Goal: Information Seeking & Learning: Learn about a topic

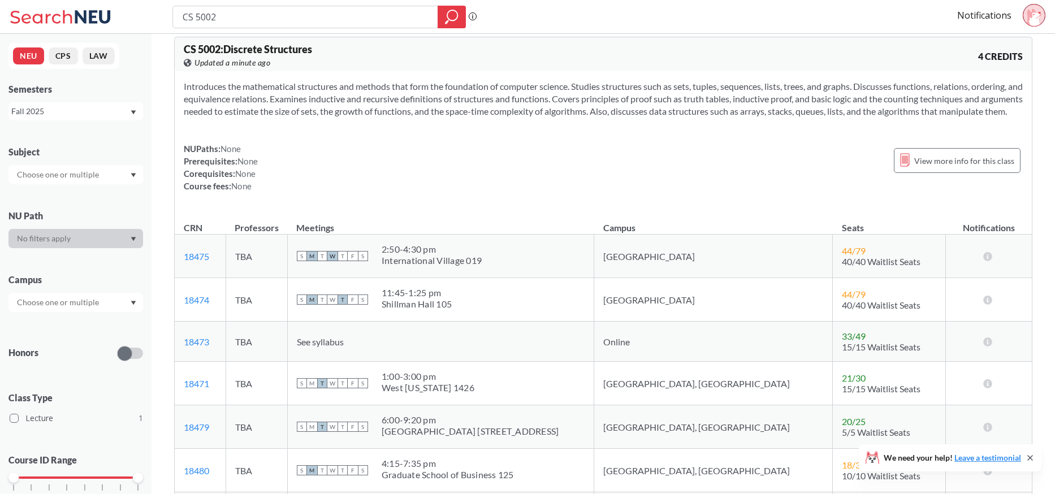
scroll to position [15, 0]
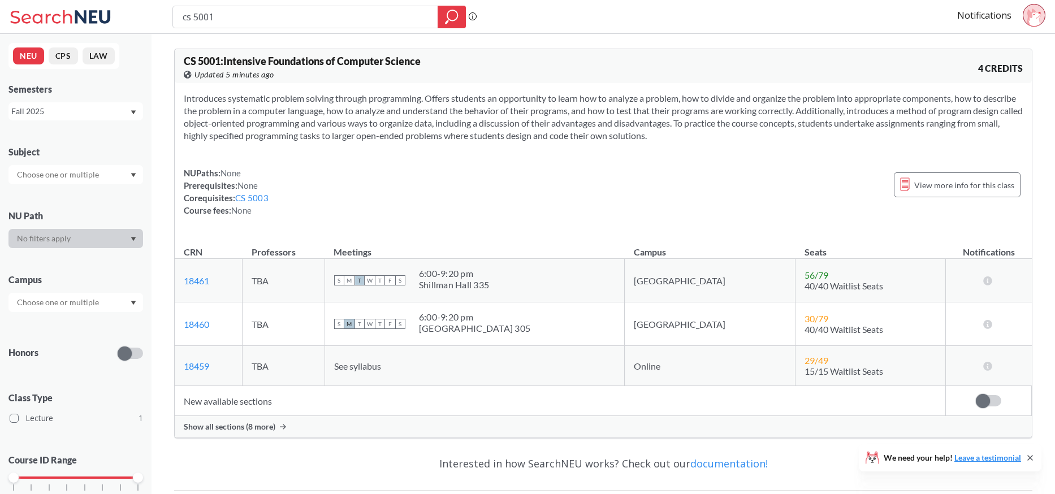
click at [258, 426] on span "Show all sections (8 more)" at bounding box center [230, 427] width 92 height 10
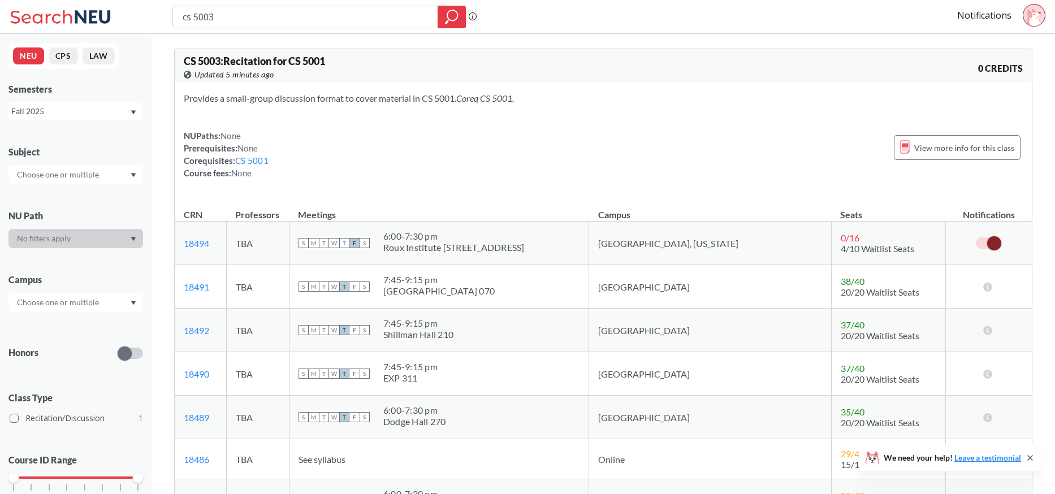
scroll to position [40, 0]
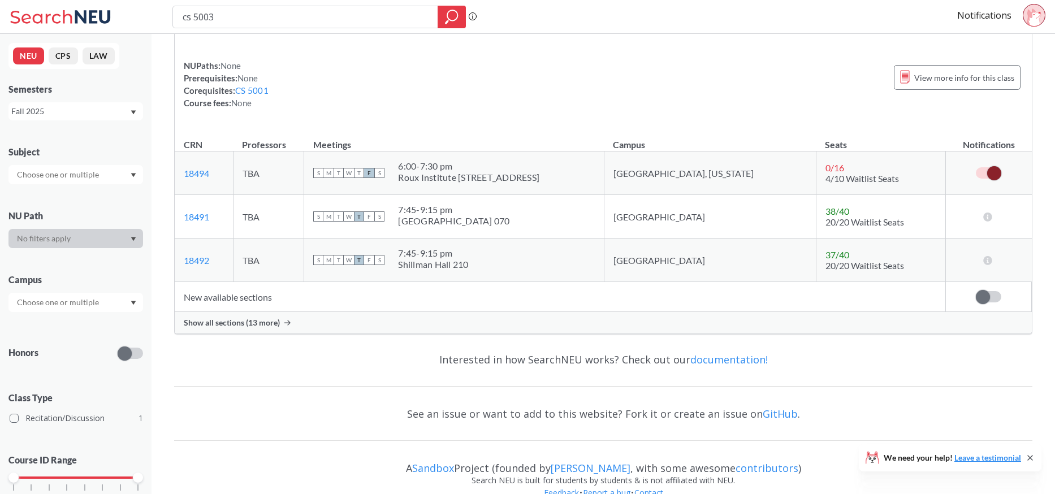
scroll to position [92, 0]
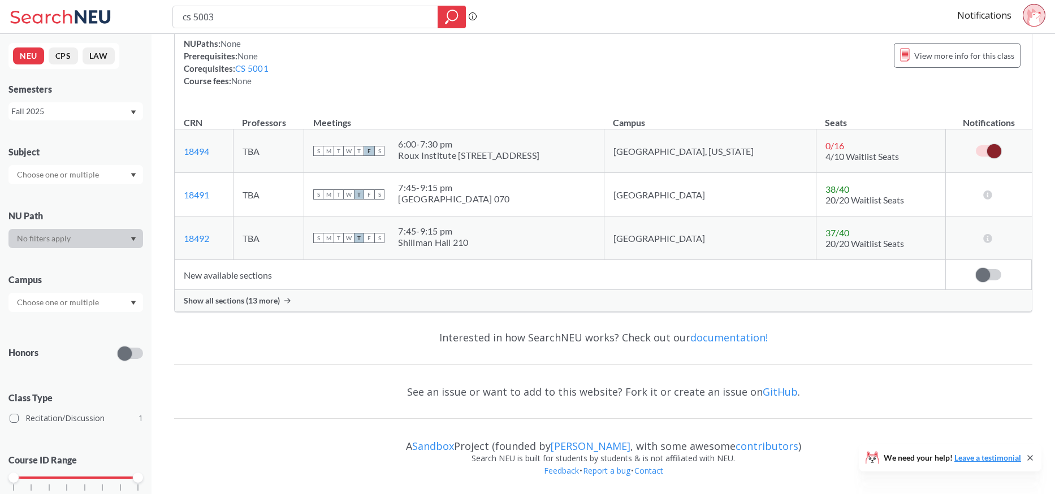
click at [269, 297] on span "Show all sections (13 more)" at bounding box center [232, 301] width 96 height 10
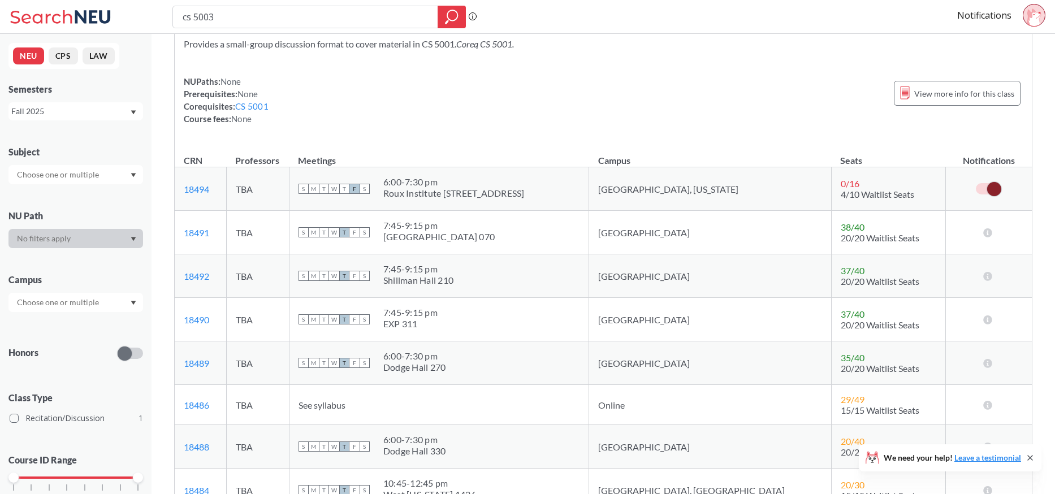
scroll to position [0, 0]
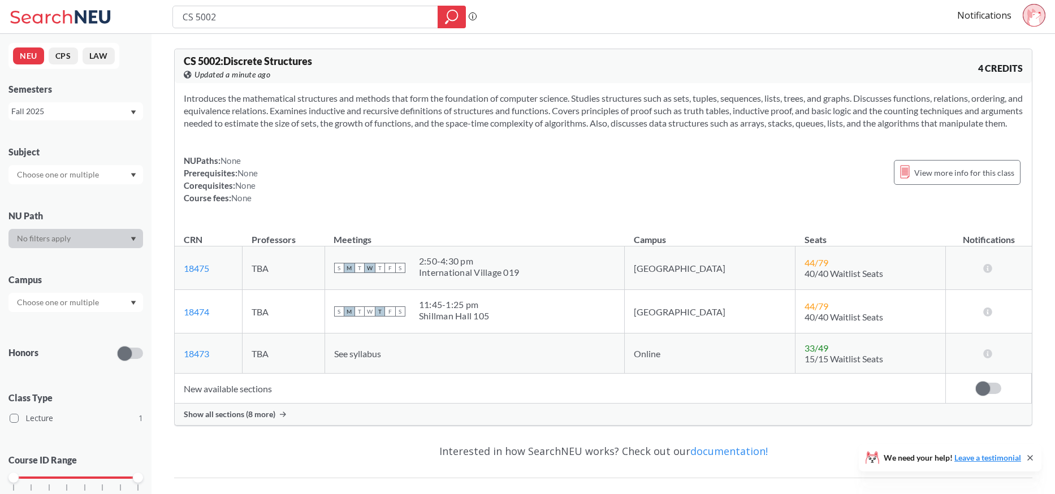
click at [268, 420] on span "Show all sections (8 more)" at bounding box center [230, 415] width 92 height 10
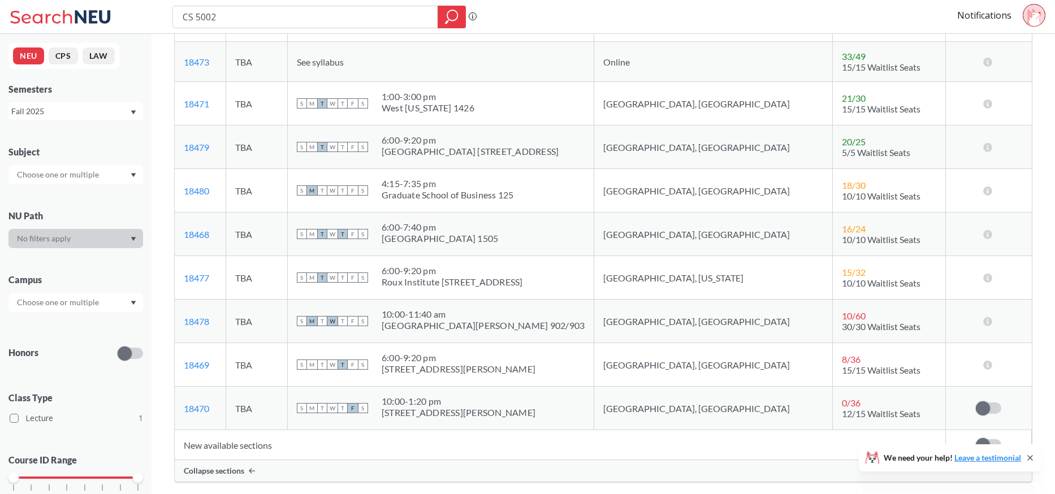
scroll to position [294, 0]
